Goal: Transaction & Acquisition: Purchase product/service

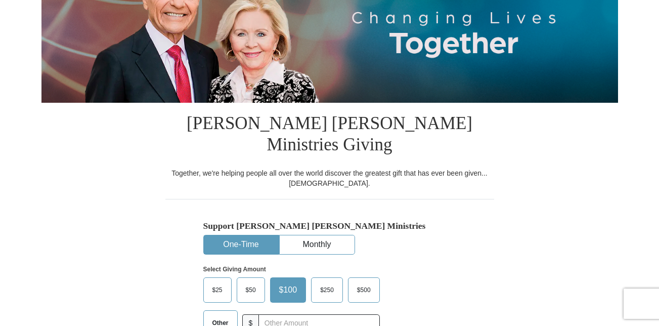
scroll to position [166, 0]
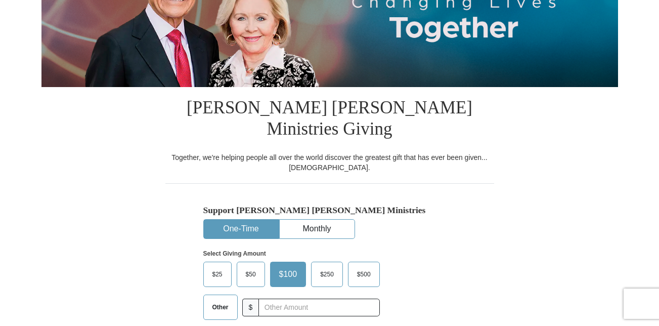
drag, startPoint x: 251, startPoint y: 251, endPoint x: 241, endPoint y: 250, distance: 9.7
drag, startPoint x: 241, startPoint y: 250, endPoint x: 244, endPoint y: 255, distance: 5.7
drag, startPoint x: 244, startPoint y: 255, endPoint x: 249, endPoint y: 260, distance: 7.9
click at [249, 266] on span "$50" at bounding box center [251, 273] width 20 height 15
click at [0, 0] on input "$50" at bounding box center [0, 0] width 0 height 0
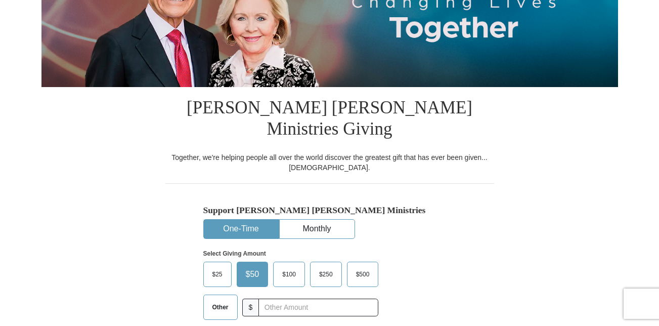
scroll to position [15, 0]
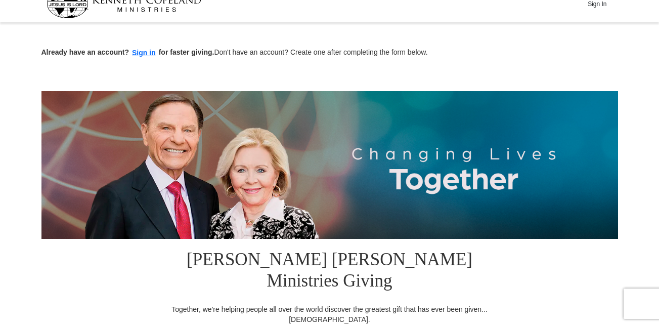
drag, startPoint x: 662, startPoint y: 50, endPoint x: 420, endPoint y: 77, distance: 244.1
click at [419, 77] on div at bounding box center [329, 73] width 576 height 15
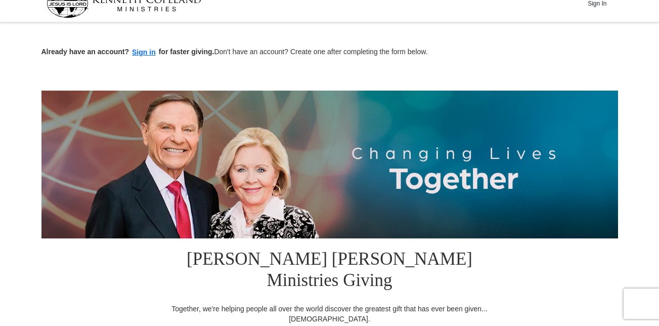
scroll to position [0, 0]
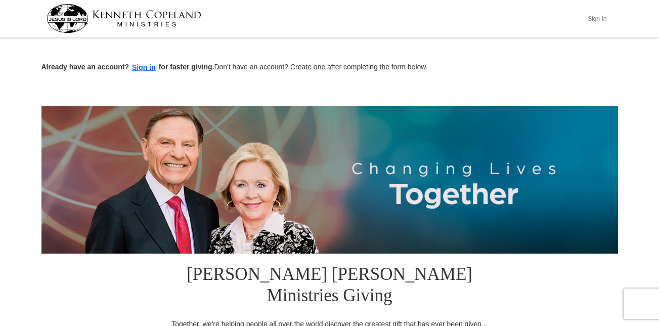
click at [595, 19] on button "Sign In" at bounding box center [597, 19] width 30 height 16
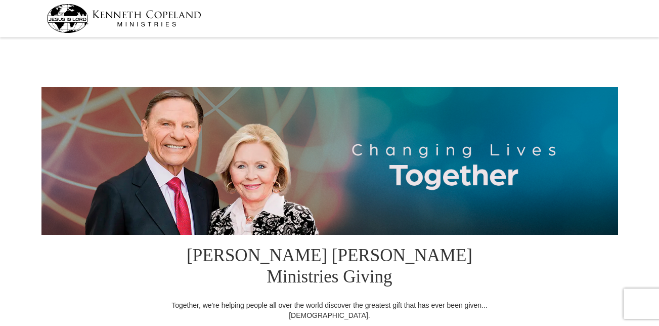
select select "[GEOGRAPHIC_DATA]"
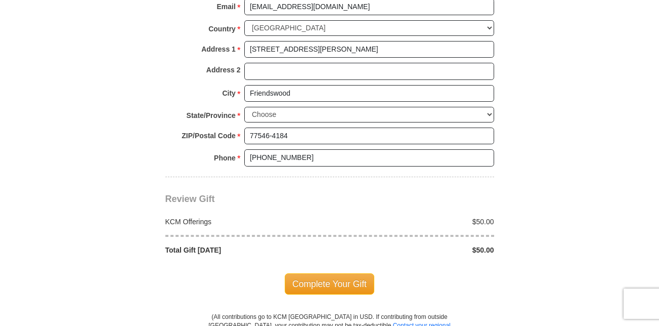
scroll to position [859, 0]
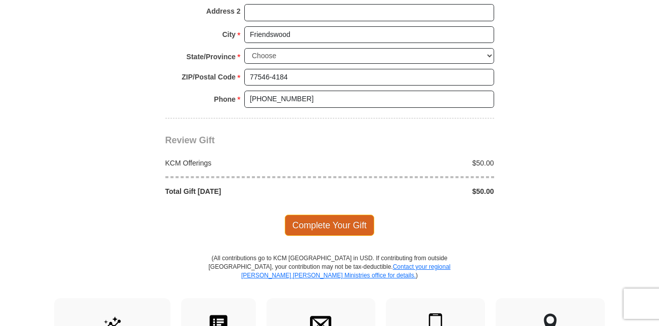
click at [341, 214] on span "Complete Your Gift" at bounding box center [329, 224] width 89 height 21
